Goal: Entertainment & Leisure: Consume media (video, audio)

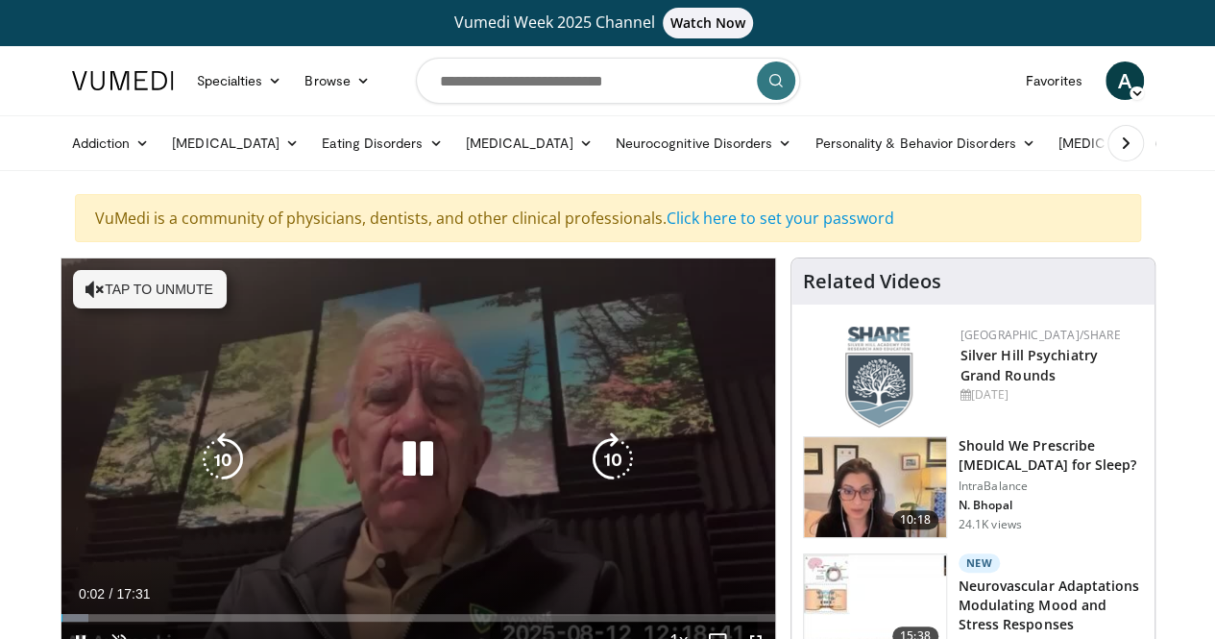
click at [85, 283] on icon "Video Player" at bounding box center [94, 289] width 19 height 19
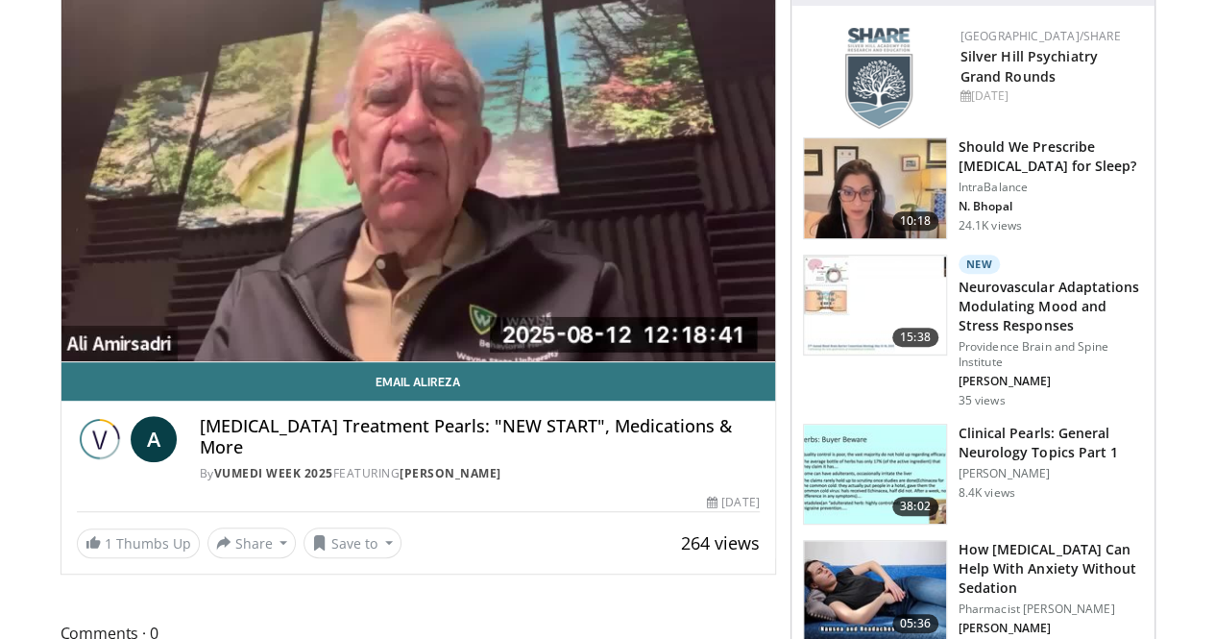
scroll to position [300, 0]
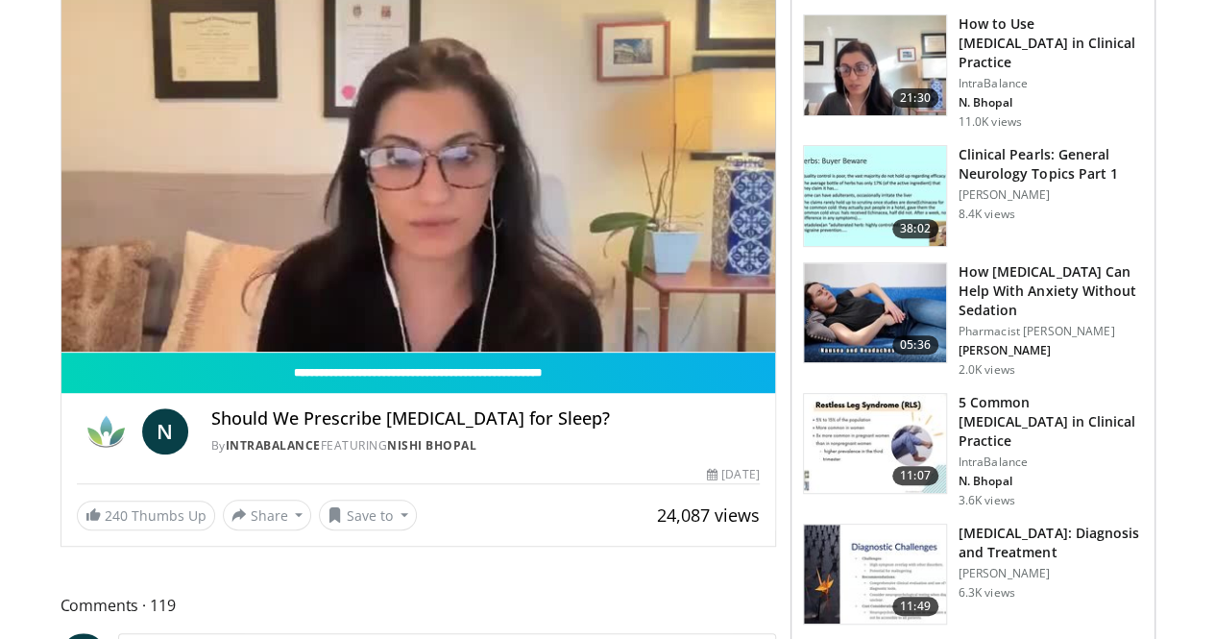
scroll to position [309, 0]
